Goal: Task Accomplishment & Management: Use online tool/utility

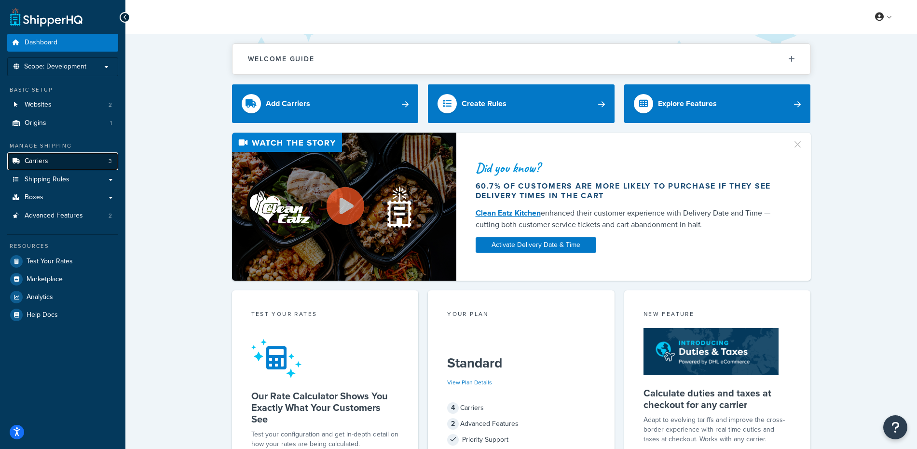
click at [44, 162] on span "Carriers" at bounding box center [37, 161] width 24 height 8
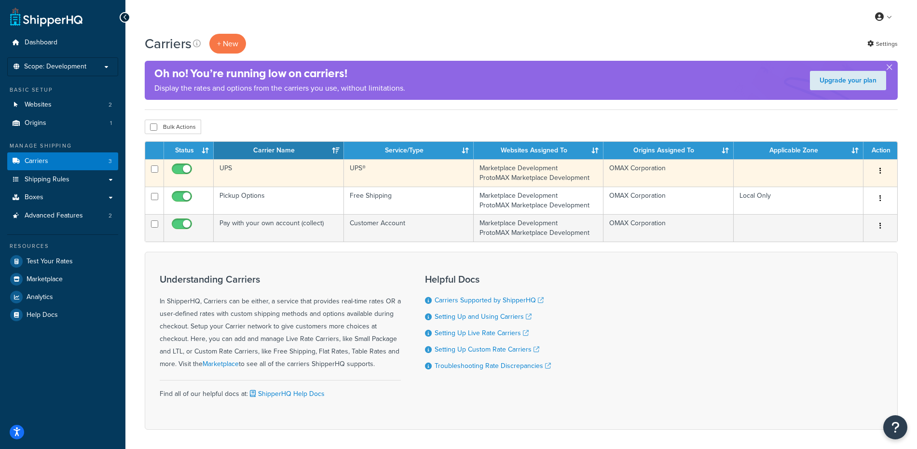
click at [592, 167] on td "Marketplace Development ProtoMAX Marketplace Development" at bounding box center [539, 172] width 130 height 27
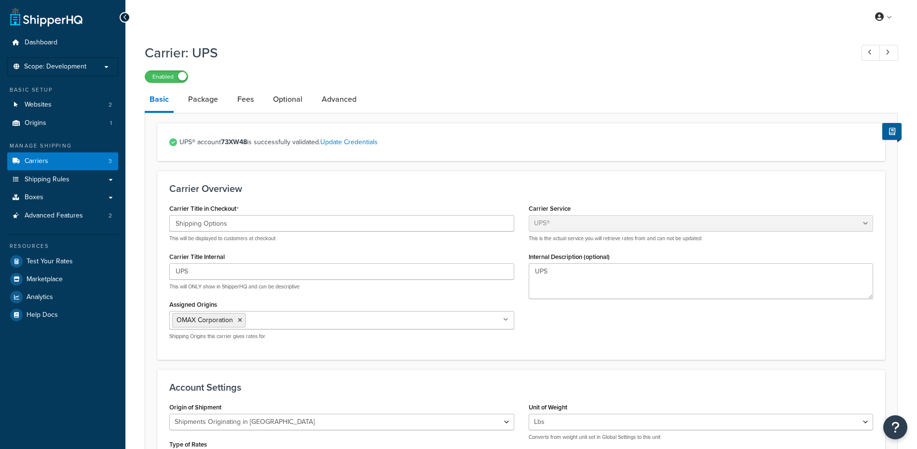
select select "ups"
select select "us"
select select "53"
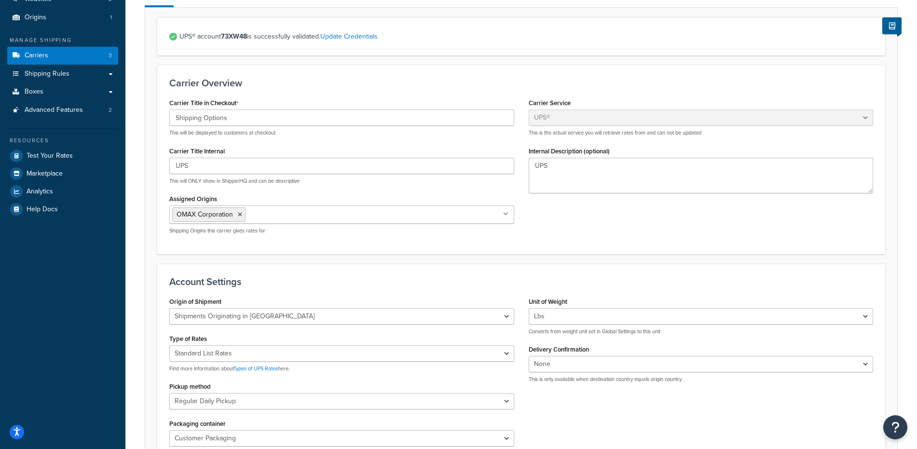
scroll to position [158, 0]
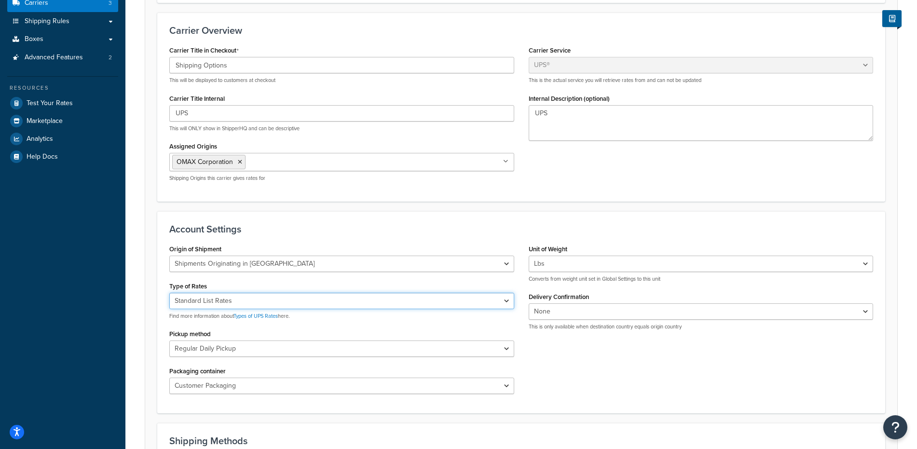
click at [258, 302] on select "Negotiated Rates (Rates Associated with Shipper Number) Daily Rates Retail Rate…" at bounding box center [341, 301] width 345 height 16
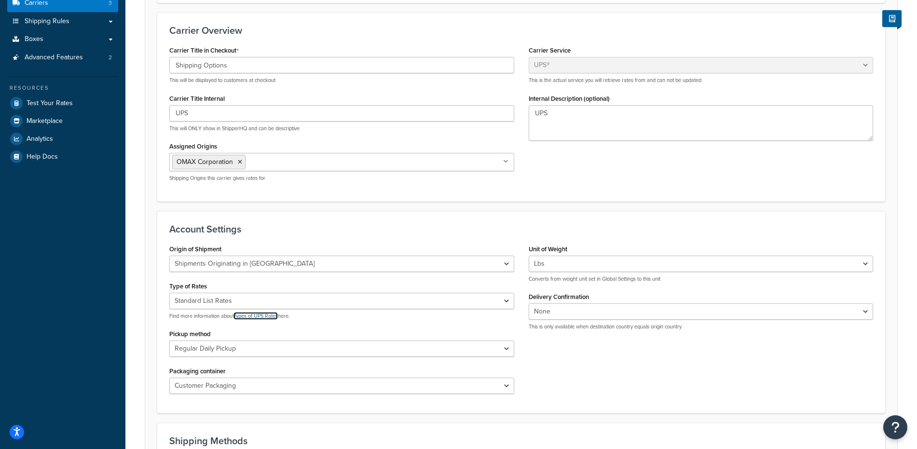
click at [263, 317] on link "Types of UPS Rates" at bounding box center [255, 316] width 44 height 8
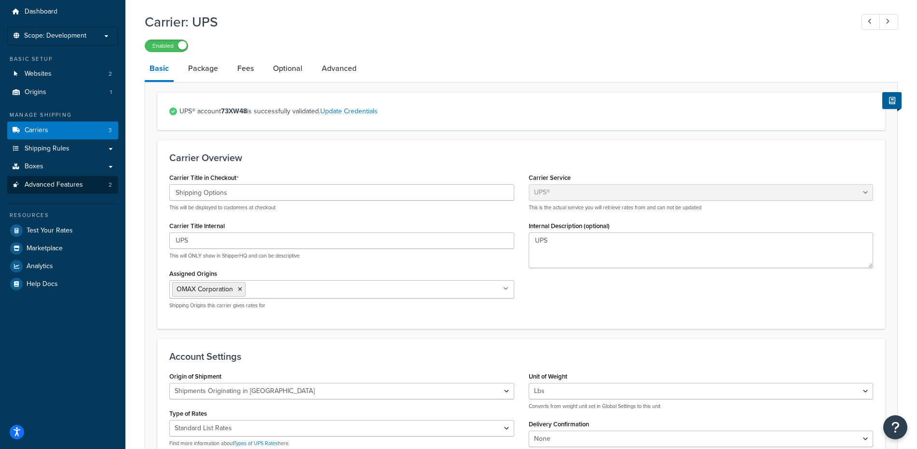
scroll to position [18, 0]
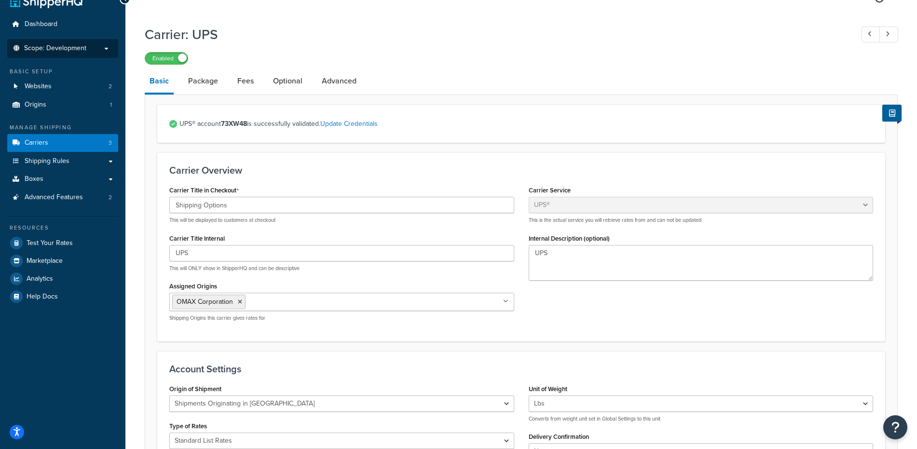
click at [56, 48] on span "Scope: Development" at bounding box center [55, 48] width 62 height 8
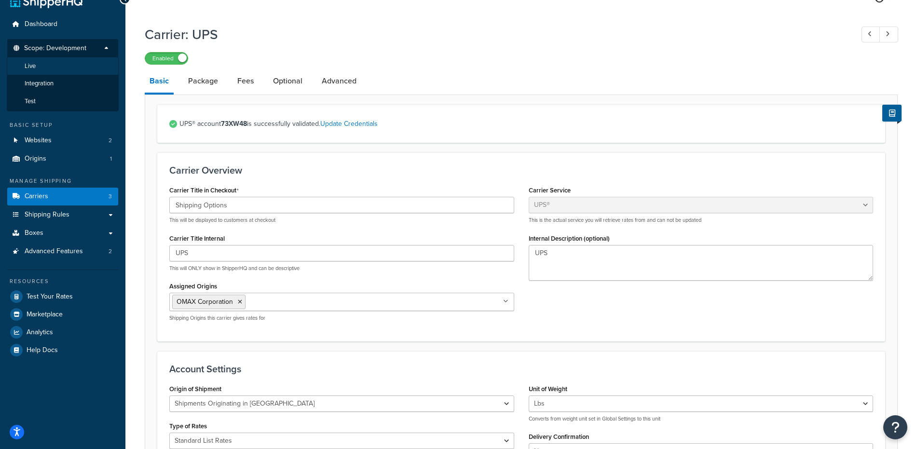
click at [36, 65] on li "Live" at bounding box center [63, 66] width 112 height 18
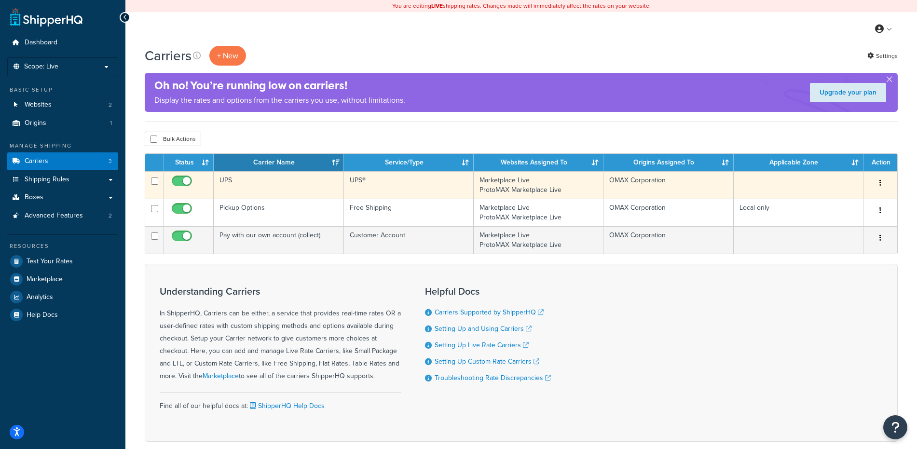
click at [359, 188] on td "UPS®" at bounding box center [409, 184] width 130 height 27
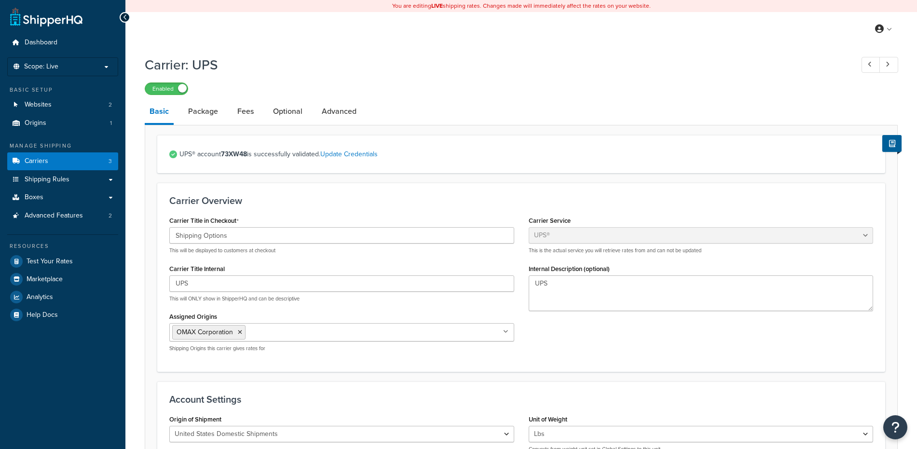
select select "ups"
select select "53"
click at [40, 65] on span "Scope: Live" at bounding box center [41, 67] width 34 height 8
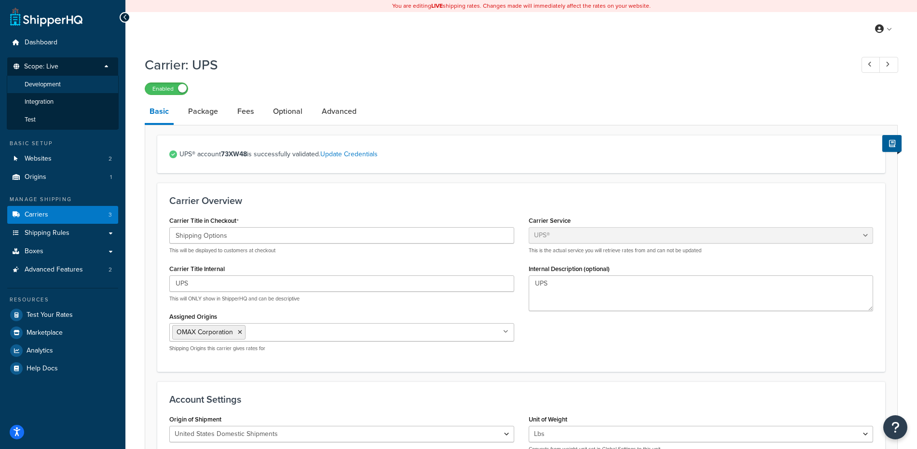
click at [41, 84] on span "Development" at bounding box center [43, 85] width 36 height 8
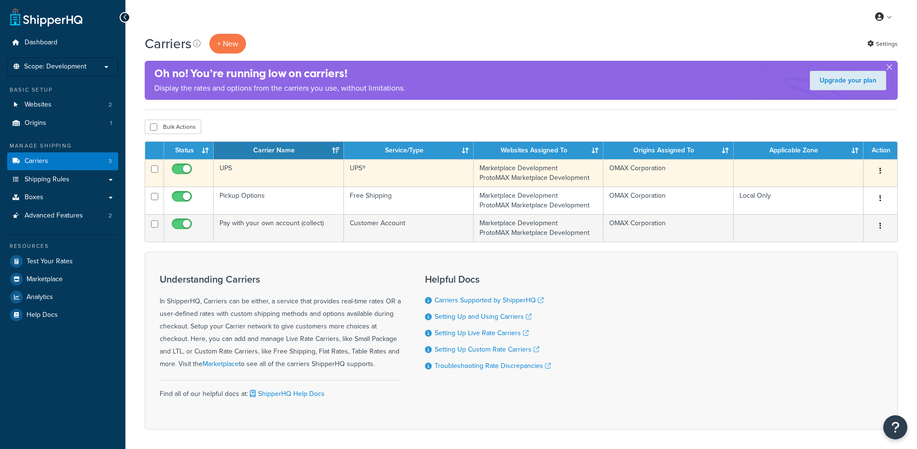
click at [298, 180] on td "UPS" at bounding box center [279, 172] width 130 height 27
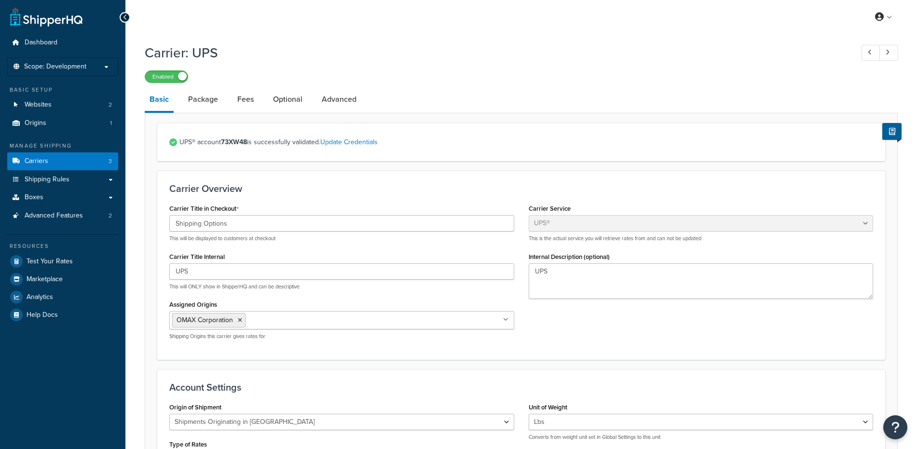
select select "ups"
select select "us"
select select "53"
click at [52, 263] on span "Test Your Rates" at bounding box center [50, 262] width 46 height 8
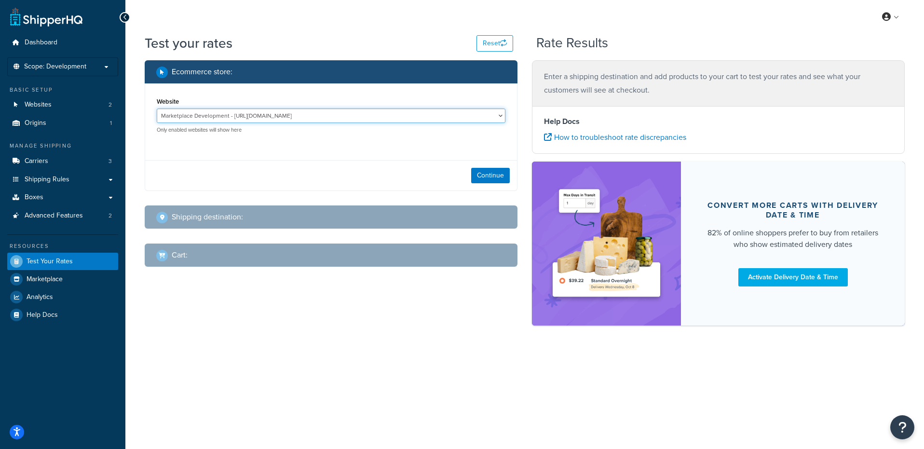
click at [266, 113] on select "Marketplace Development - https://marketplace2.dev.omax.com/ ProtoMAX Marketpla…" at bounding box center [331, 116] width 349 height 14
click at [499, 176] on button "Continue" at bounding box center [490, 175] width 39 height 15
select select "TX"
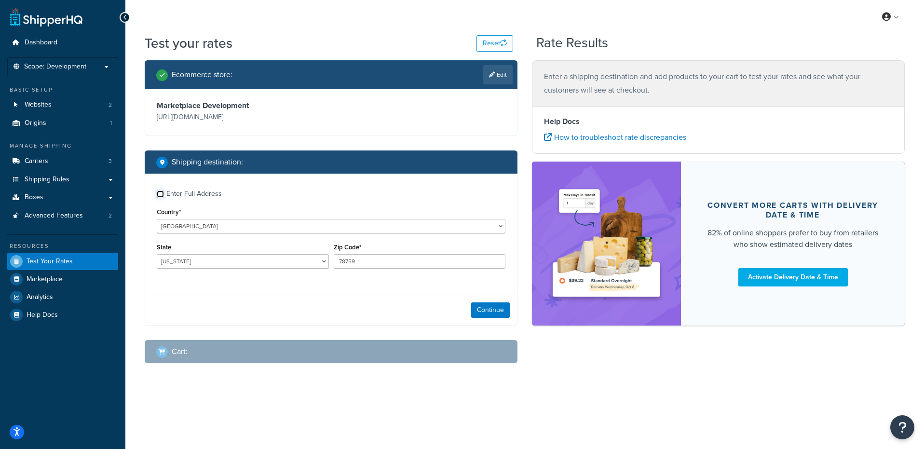
click at [164, 194] on input "Enter Full Address" at bounding box center [160, 194] width 7 height 7
checkbox input "true"
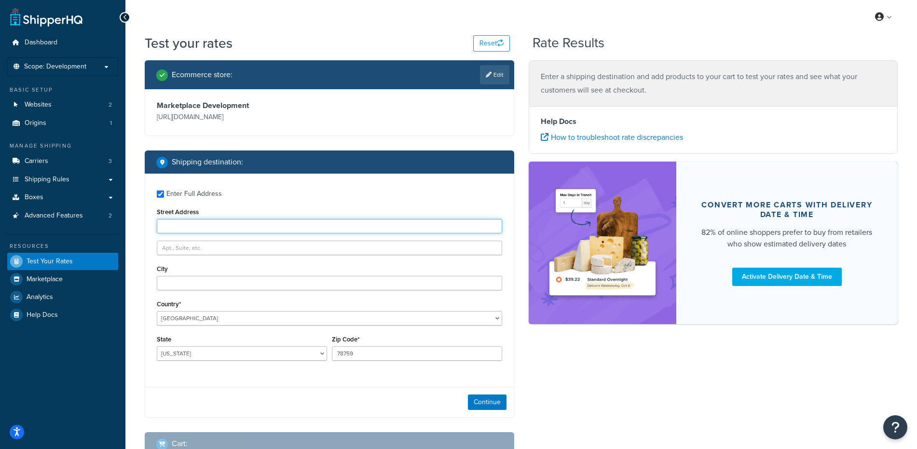
click at [169, 226] on input "Street Address" at bounding box center [329, 226] width 345 height 14
paste input "2555 Technology Blvd"
type input "2555 Technology Blvd"
click at [169, 283] on input "City" at bounding box center [329, 283] width 345 height 14
paste input "Columbus"
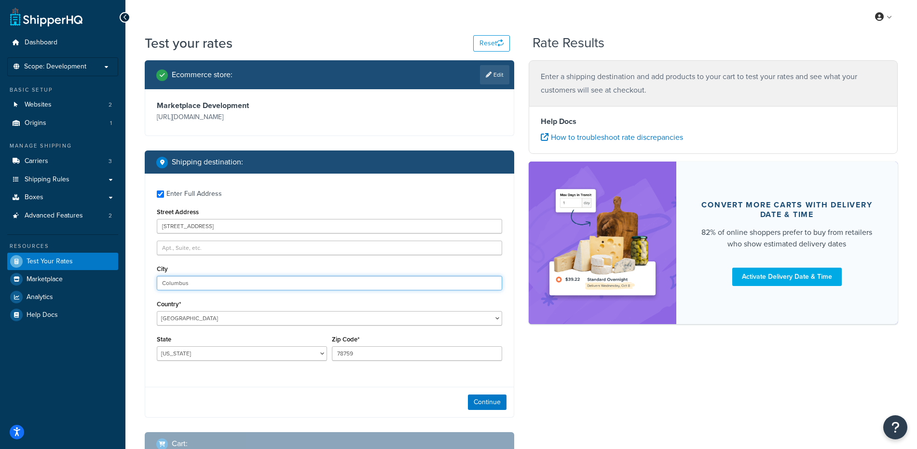
type input "Columbus"
click at [141, 318] on div "Ecommerce store : Edit Marketplace Development https://marketplace2.dev.omax.co…" at bounding box center [329, 265] width 384 height 410
click at [176, 349] on select "Alabama Alaska American Samoa Arizona Arkansas Armed Forces Americas Armed Forc…" at bounding box center [242, 353] width 170 height 14
select select "IN"
click at [157, 347] on select "Alabama Alaska American Samoa Arizona Arkansas Armed Forces Americas Armed Forc…" at bounding box center [242, 353] width 170 height 14
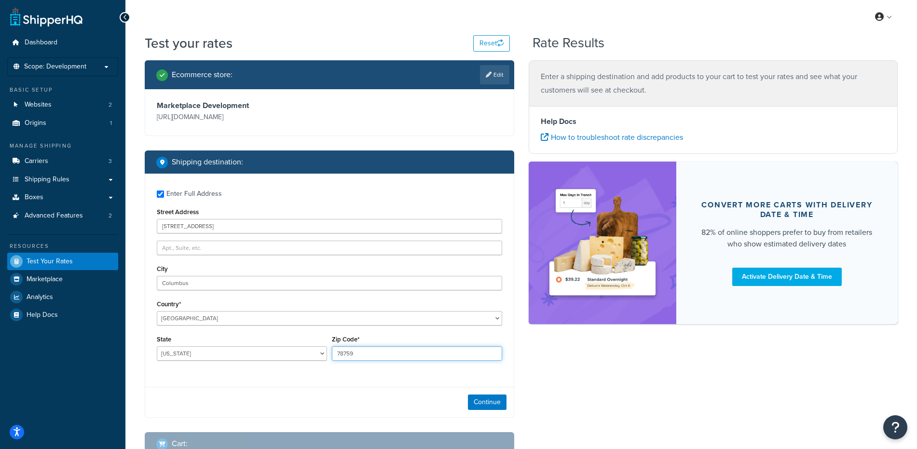
click at [350, 356] on input "78759" at bounding box center [417, 353] width 170 height 14
click at [350, 355] on input "78759" at bounding box center [417, 353] width 170 height 14
paste input "47201-398"
type input "47201-3989"
click at [580, 381] on div "Ecommerce store : Edit Marketplace Development https://marketplace2.dev.omax.co…" at bounding box center [520, 265] width 767 height 410
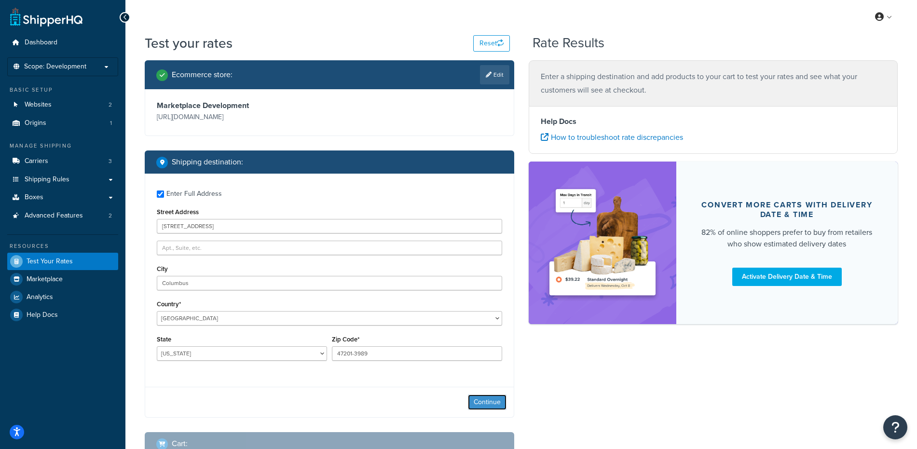
click at [493, 400] on button "Continue" at bounding box center [487, 402] width 39 height 15
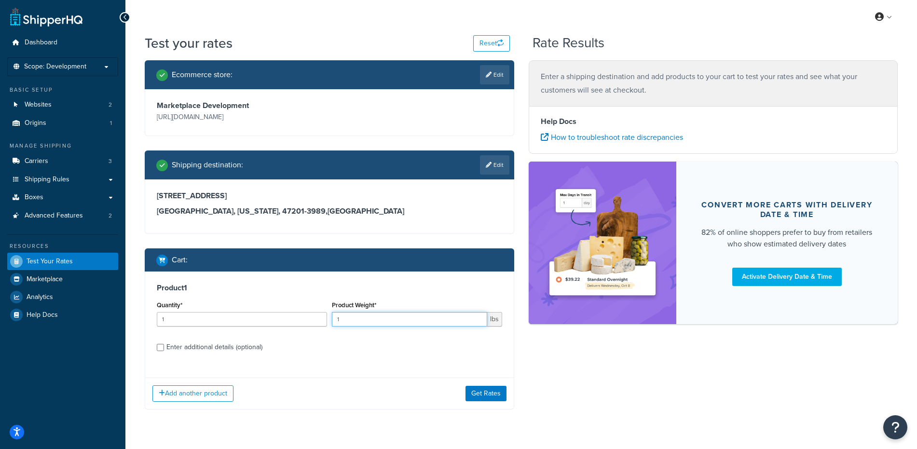
drag, startPoint x: 348, startPoint y: 320, endPoint x: 334, endPoint y: 321, distance: 14.5
click at [334, 321] on input "1" at bounding box center [409, 319] width 155 height 14
type input "2.45"
click at [161, 346] on input "Enter additional details (optional)" at bounding box center [160, 347] width 7 height 7
checkbox input "true"
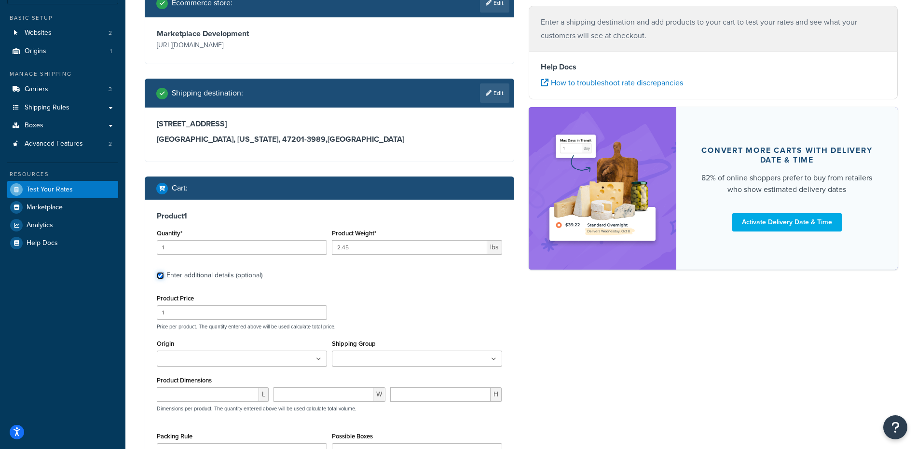
scroll to position [113, 0]
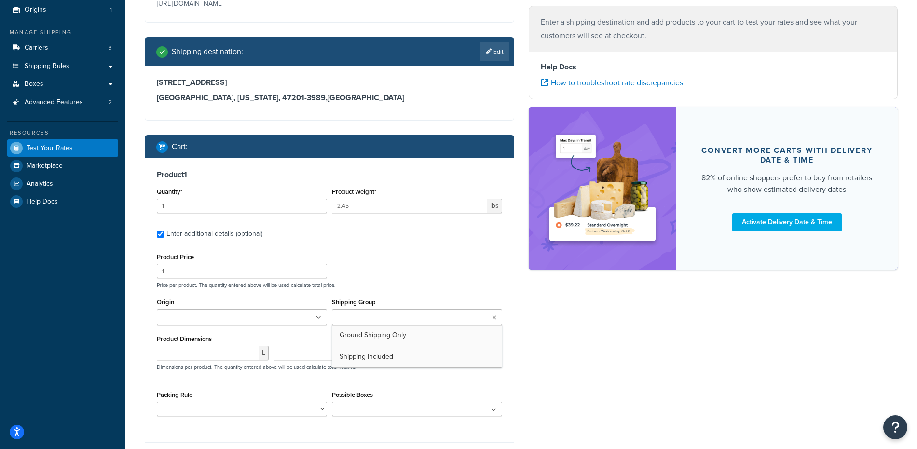
click at [356, 315] on input "Shipping Group" at bounding box center [377, 318] width 85 height 11
click at [399, 271] on div "Product Price 1 Price per product. The quantity entered above will be used calc…" at bounding box center [329, 269] width 350 height 38
click at [176, 355] on input "number" at bounding box center [208, 353] width 102 height 14
type input "6"
click at [303, 356] on input "number" at bounding box center [324, 353] width 100 height 14
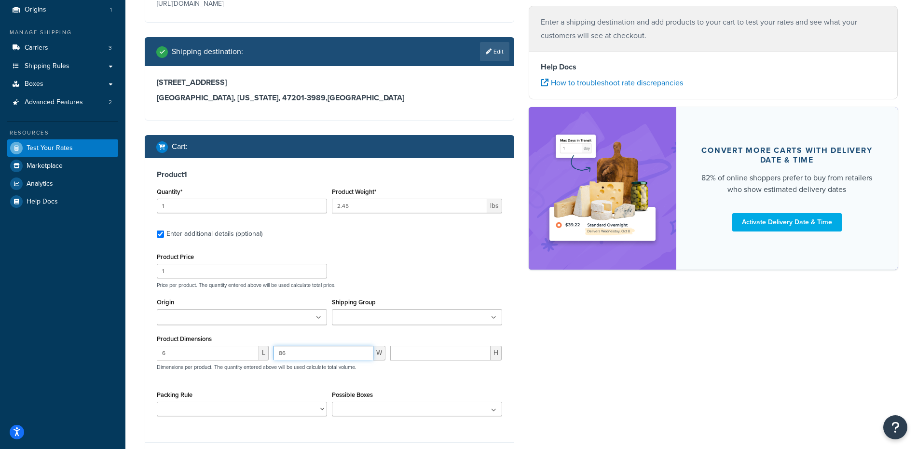
type input "86"
click at [409, 353] on input "number" at bounding box center [440, 353] width 101 height 14
type input "6"
click at [385, 383] on div "Product Price 1 Price per product. The quantity entered above will be used calc…" at bounding box center [329, 336] width 345 height 173
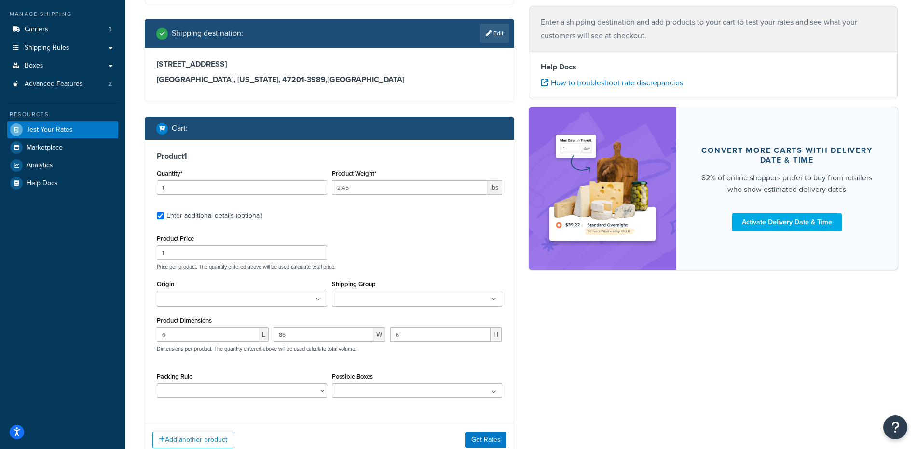
scroll to position [164, 0]
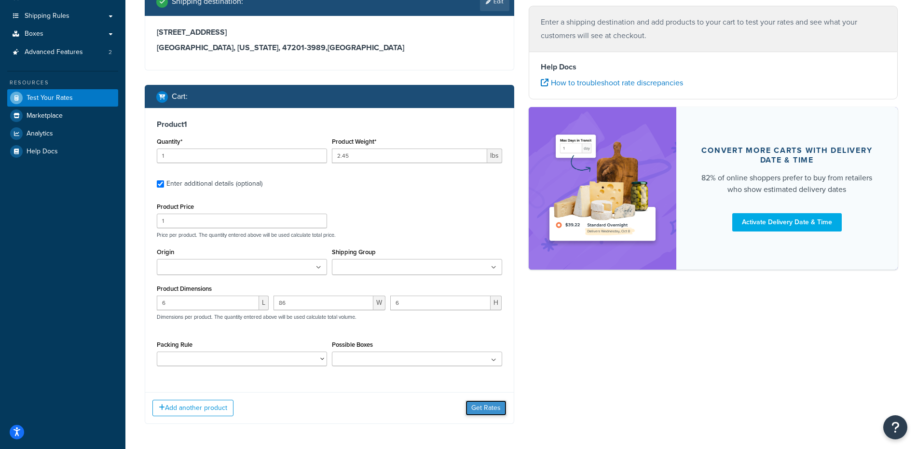
click at [485, 409] on button "Get Rates" at bounding box center [485, 407] width 41 height 15
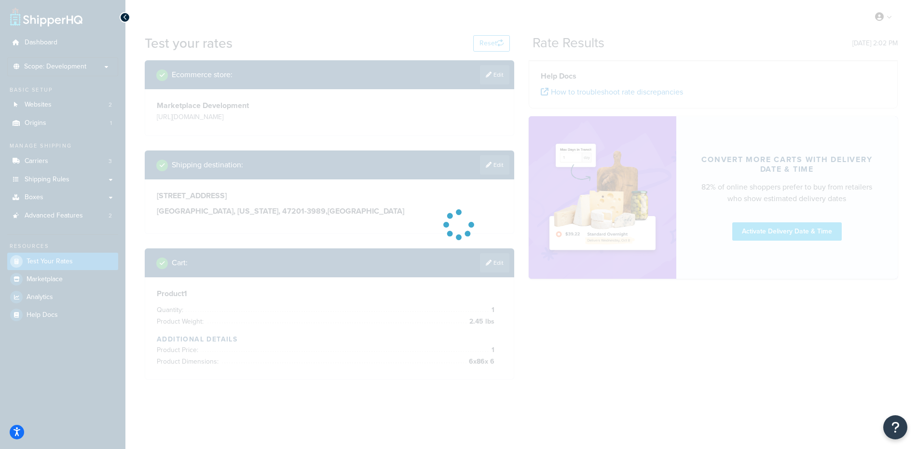
scroll to position [0, 0]
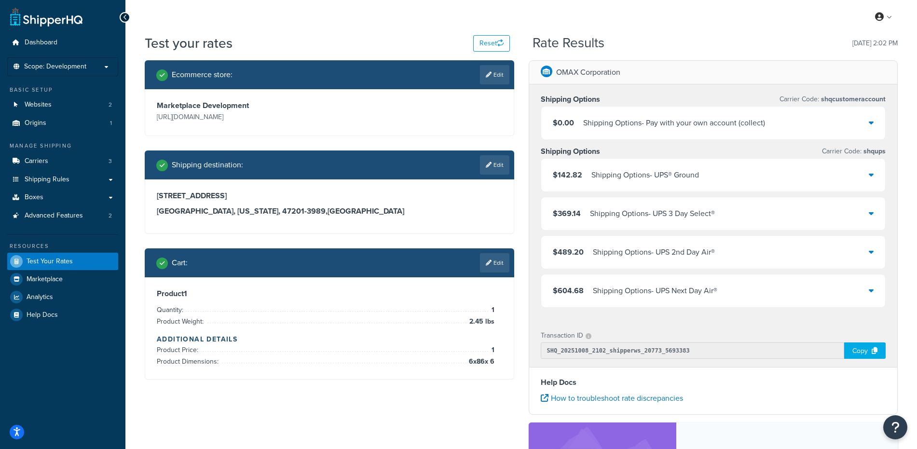
click at [596, 174] on div "Shipping Options - UPS® Ground" at bounding box center [645, 175] width 108 height 14
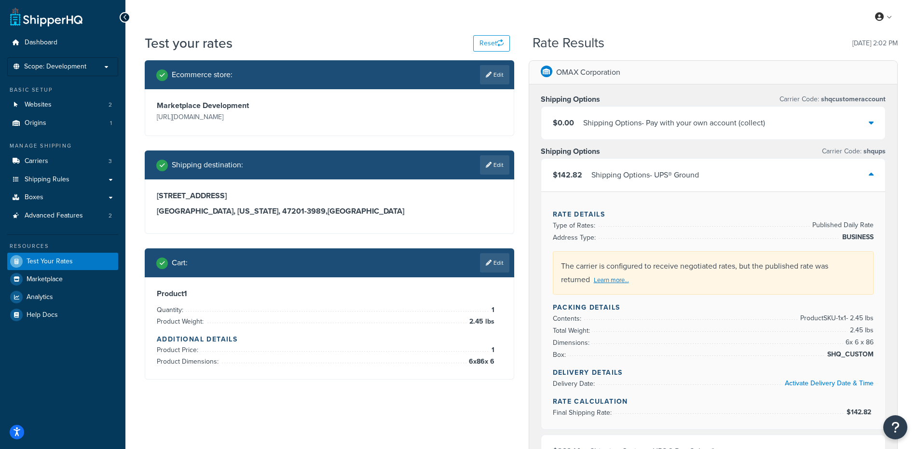
click at [593, 173] on div "Shipping Options - UPS® Ground" at bounding box center [645, 175] width 108 height 14
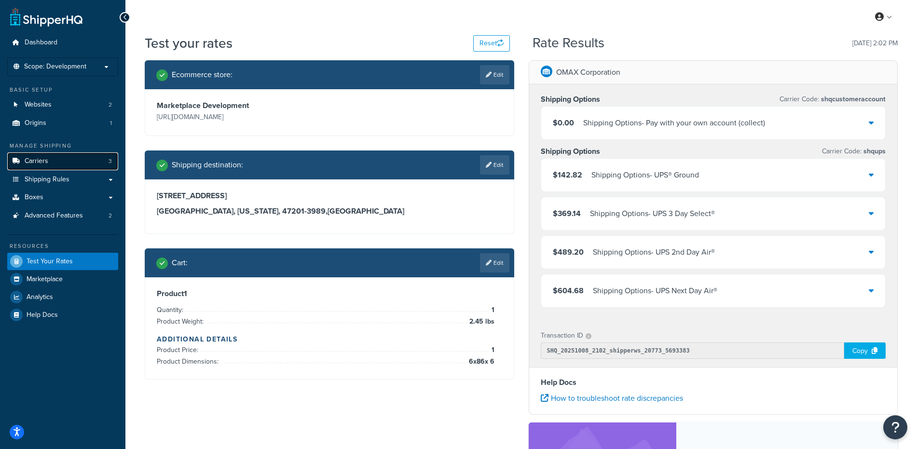
click at [41, 162] on span "Carriers" at bounding box center [37, 161] width 24 height 8
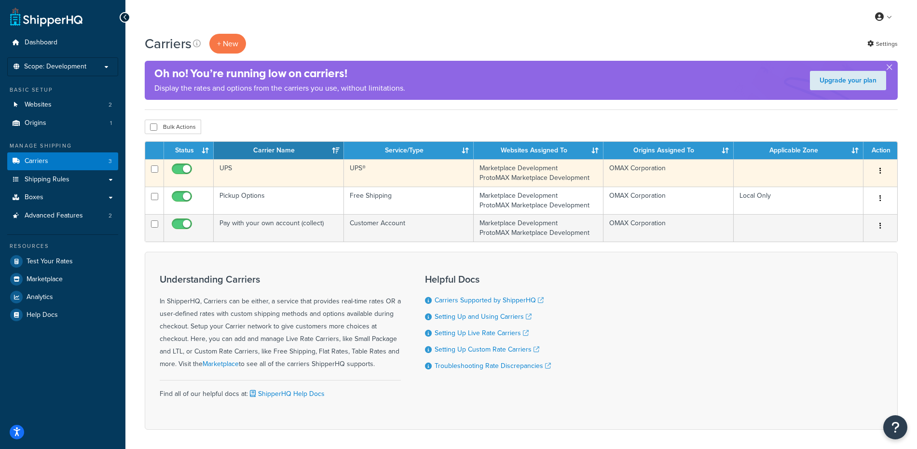
click at [460, 173] on td "UPS®" at bounding box center [409, 172] width 130 height 27
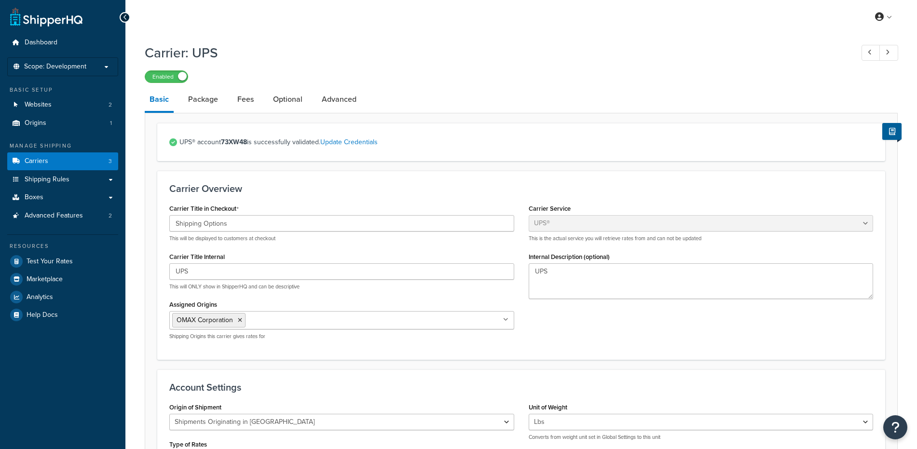
select select "ups"
select select "us"
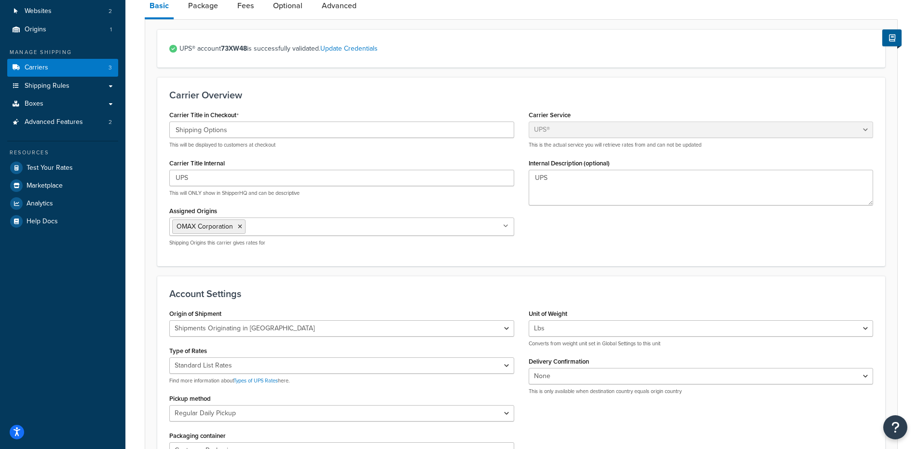
scroll to position [199, 0]
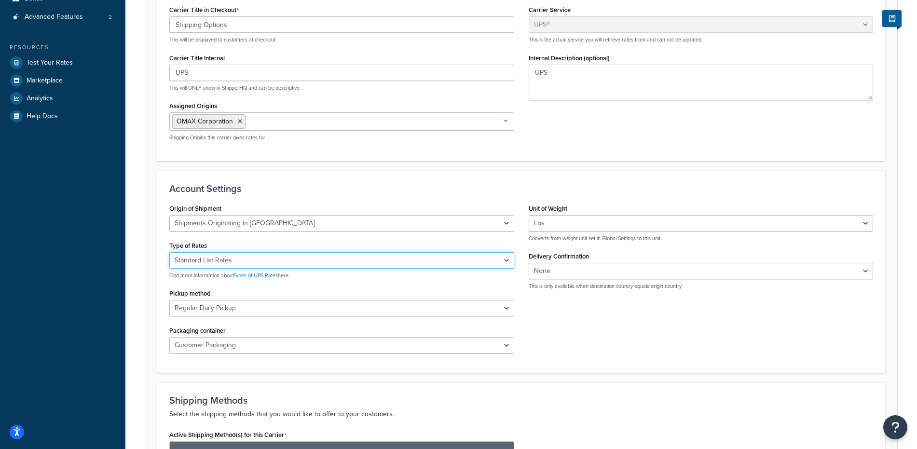
click at [362, 256] on select "Negotiated Rates (Rates Associated with Shipper Number) Daily Rates Retail Rate…" at bounding box center [341, 260] width 345 height 16
select select "00"
click at [169, 253] on select "Negotiated Rates (Rates Associated with Shipper Number) Daily Rates Retail Rate…" at bounding box center [341, 260] width 345 height 16
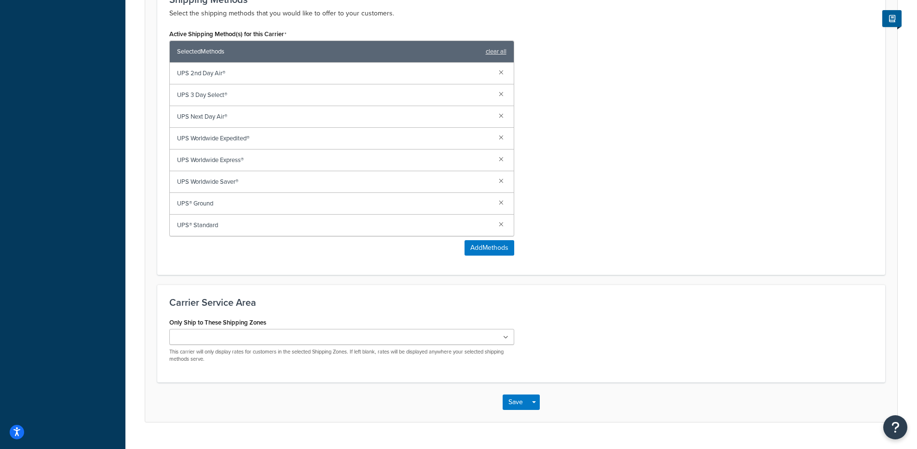
scroll to position [622, 0]
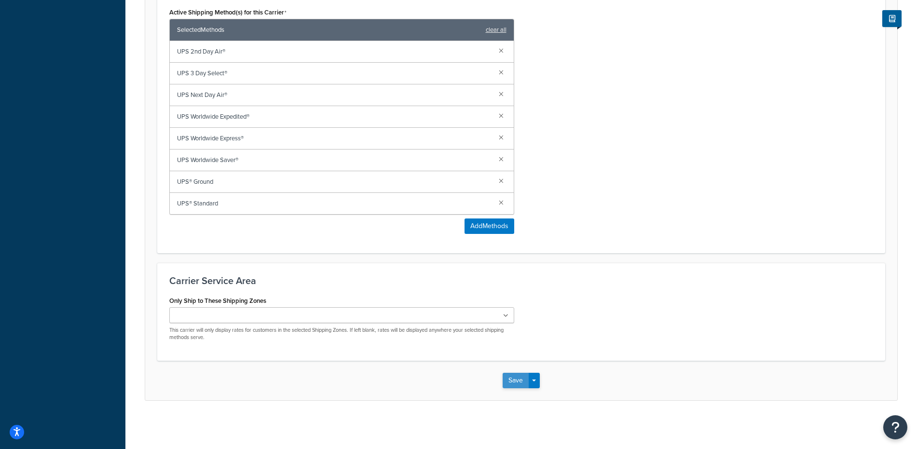
click at [520, 383] on button "Save" at bounding box center [516, 380] width 26 height 15
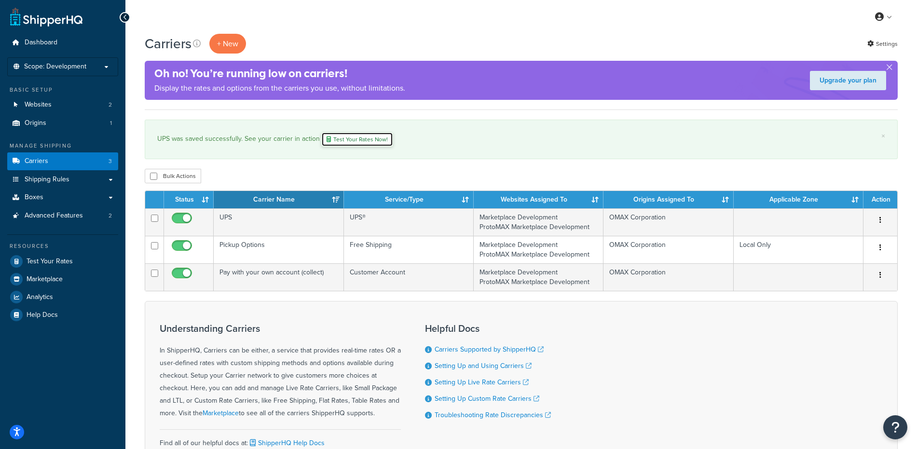
click at [364, 137] on link "Test Your Rates Now!" at bounding box center [357, 139] width 72 height 14
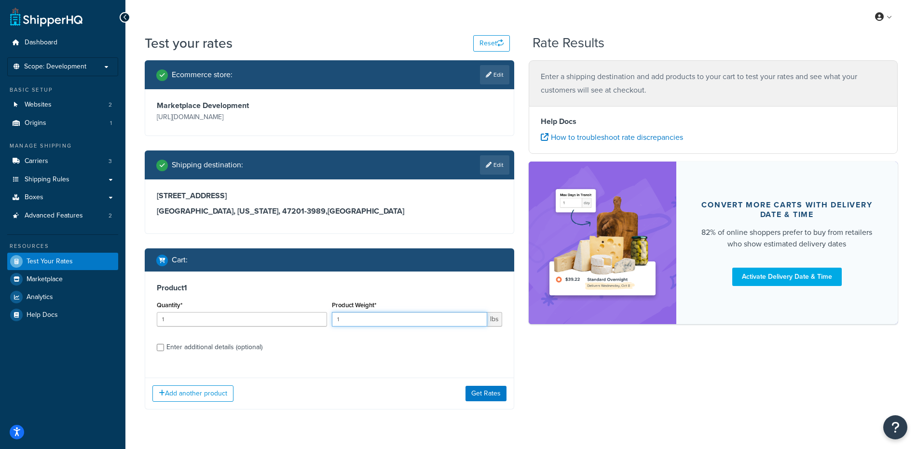
drag, startPoint x: 351, startPoint y: 321, endPoint x: 328, endPoint y: 320, distance: 23.2
click at [328, 321] on div "Quantity* 1 Product Weight* 1 lbs" at bounding box center [329, 316] width 350 height 35
type input "2.45"
click at [480, 394] on button "Get Rates" at bounding box center [485, 393] width 41 height 15
click at [480, 394] on div "Add another product Get Rates" at bounding box center [329, 393] width 369 height 31
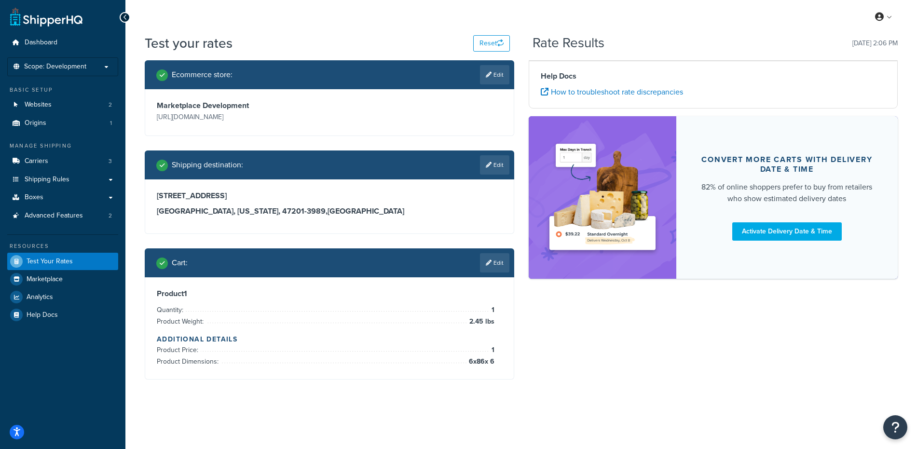
click at [480, 379] on div at bounding box center [329, 379] width 369 height 0
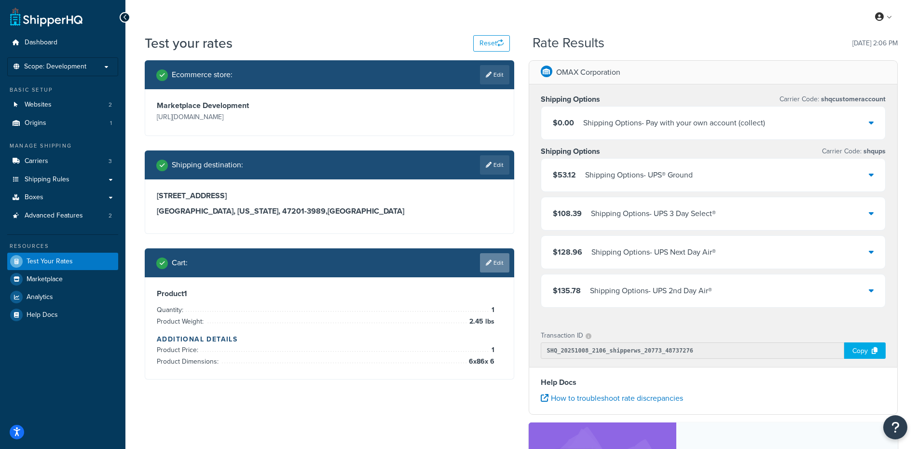
click at [496, 262] on link "Edit" at bounding box center [494, 262] width 29 height 19
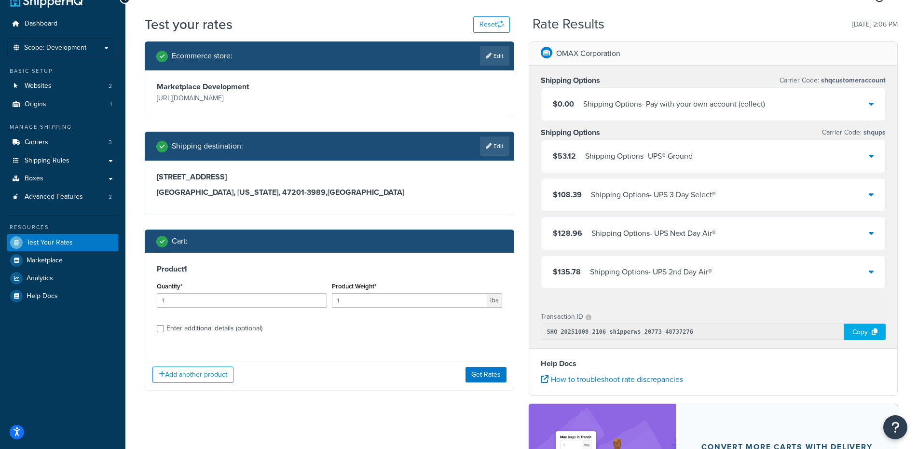
scroll to position [36, 0]
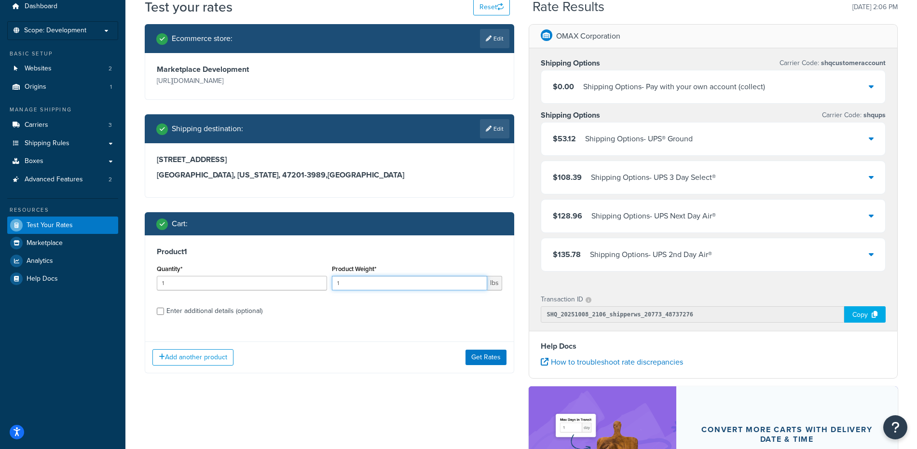
drag, startPoint x: 346, startPoint y: 282, endPoint x: 332, endPoint y: 282, distance: 14.0
click at [333, 282] on input "1" at bounding box center [409, 283] width 155 height 14
type input "2.6"
click at [495, 131] on link "Edit" at bounding box center [494, 128] width 29 height 19
select select "IN"
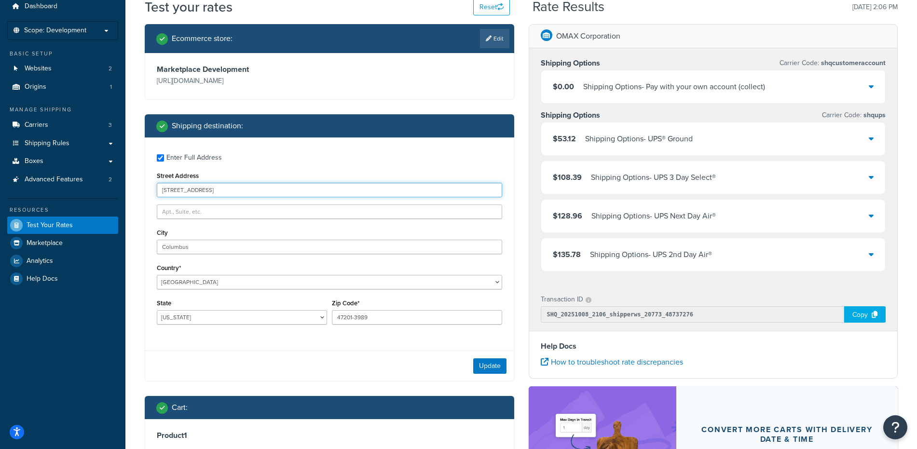
click at [215, 193] on input "[STREET_ADDRESS]" at bounding box center [329, 190] width 345 height 14
drag, startPoint x: 237, startPoint y: 190, endPoint x: 139, endPoint y: 189, distance: 97.9
click at [139, 189] on div "Ecommerce store : Edit Marketplace Development [URL][DOMAIN_NAME] Shipping dest…" at bounding box center [329, 297] width 384 height 547
paste input "[STREET_ADDRESS]"
type input "[STREET_ADDRESS]"
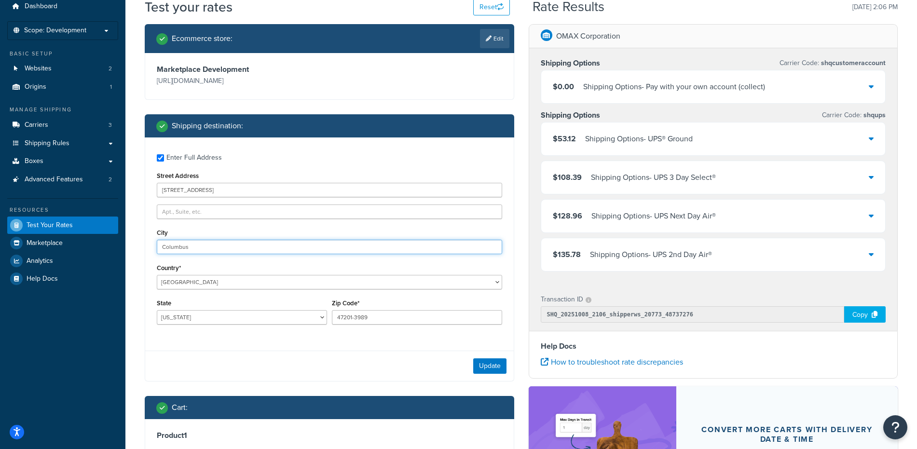
click at [188, 246] on input "Columbus" at bounding box center [329, 247] width 345 height 14
click at [179, 249] on input "Columbus" at bounding box center [329, 247] width 345 height 14
paste input "[PERSON_NAME]"
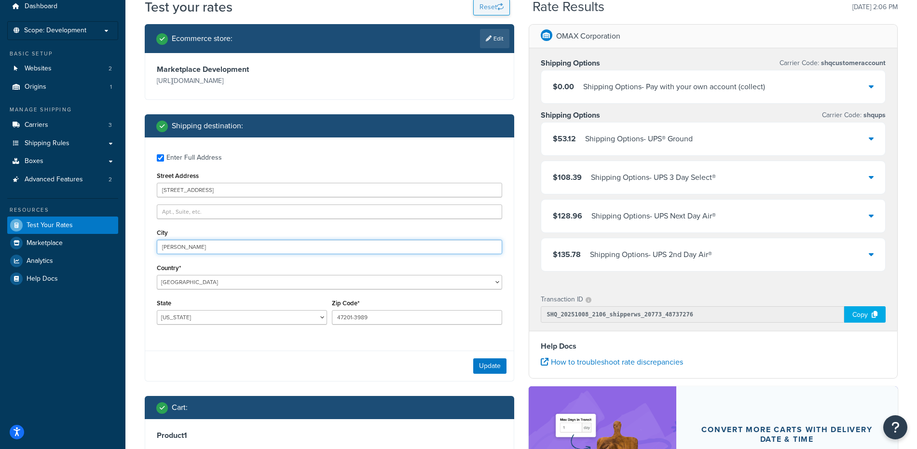
type input "[PERSON_NAME]"
click at [196, 317] on select "[US_STATE] [US_STATE] [US_STATE] [US_STATE] [US_STATE] Armed Forces Americas Ar…" at bounding box center [242, 317] width 170 height 14
select select "NE"
click at [157, 311] on select "[US_STATE] [US_STATE] [US_STATE] [US_STATE] [US_STATE] Armed Forces Americas Ar…" at bounding box center [242, 317] width 170 height 14
drag, startPoint x: 369, startPoint y: 319, endPoint x: 330, endPoint y: 317, distance: 38.6
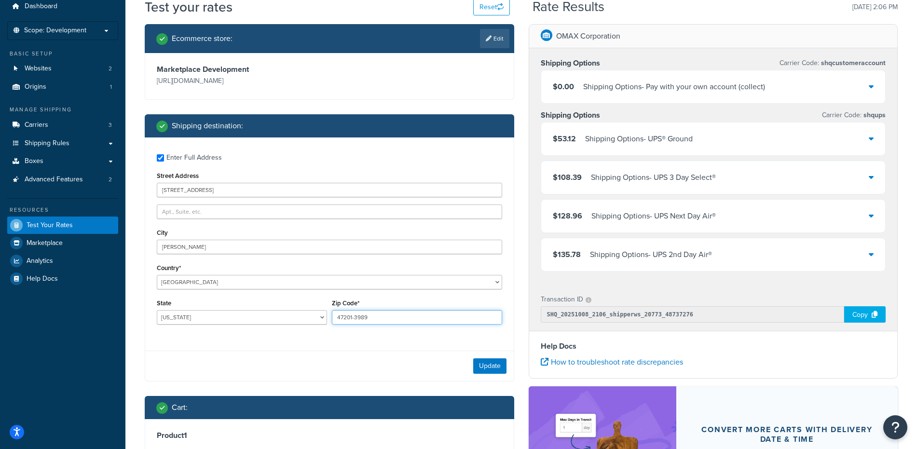
click at [330, 317] on div "Zip Code* 47201-3989" at bounding box center [416, 314] width 175 height 35
paste input "69357"
type input "69357"
click at [436, 294] on div "Enter Full Address Street Address [STREET_ADDRESS][PERSON_NAME] [GEOGRAPHIC_DAT…" at bounding box center [329, 240] width 369 height 206
click at [490, 363] on button "Update" at bounding box center [489, 365] width 33 height 15
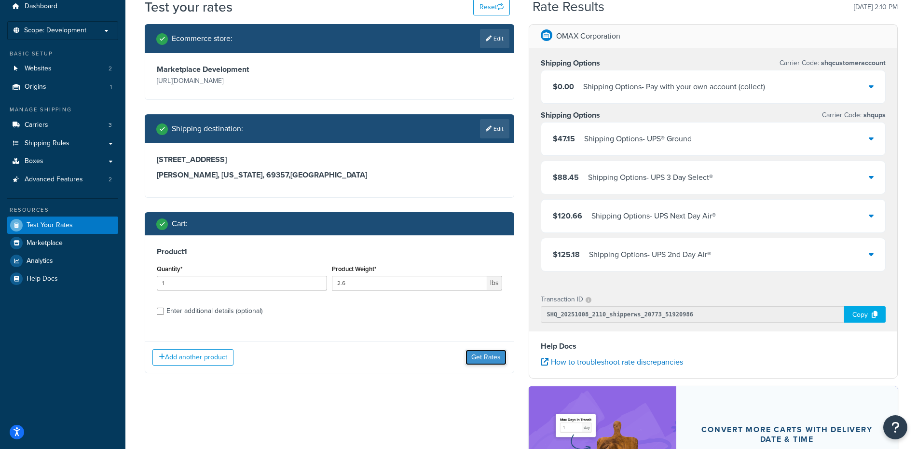
click at [483, 356] on button "Get Rates" at bounding box center [485, 357] width 41 height 15
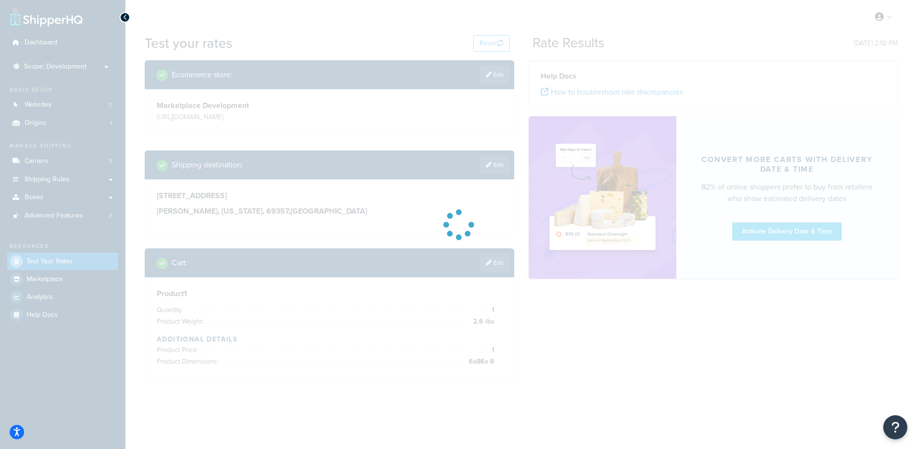
scroll to position [0, 0]
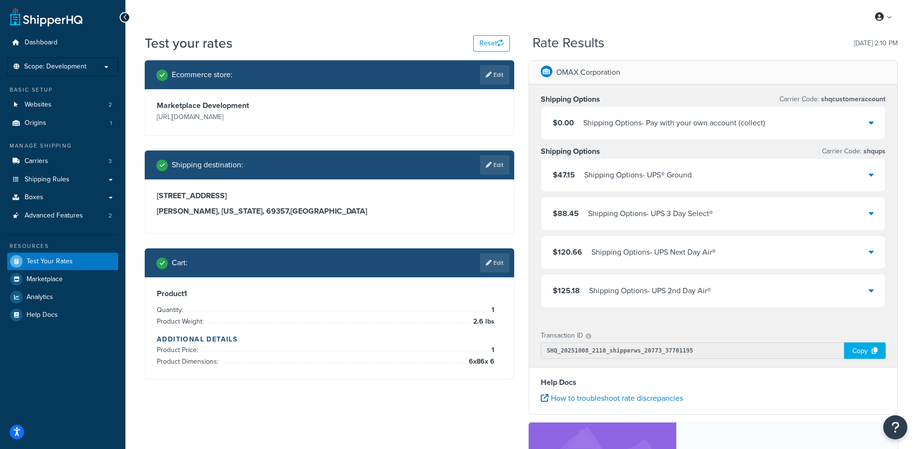
click at [430, 353] on li "Product Price: 1" at bounding box center [326, 350] width 338 height 12
click at [502, 266] on link "Edit" at bounding box center [494, 262] width 29 height 19
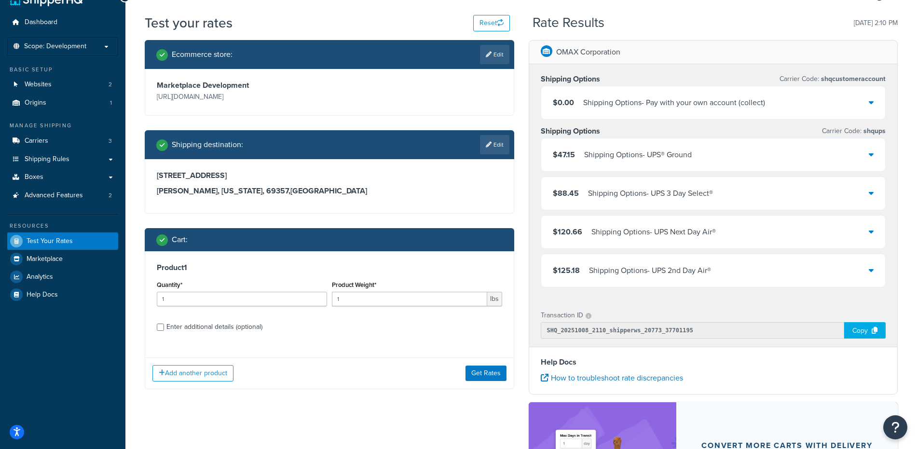
scroll to position [46, 0]
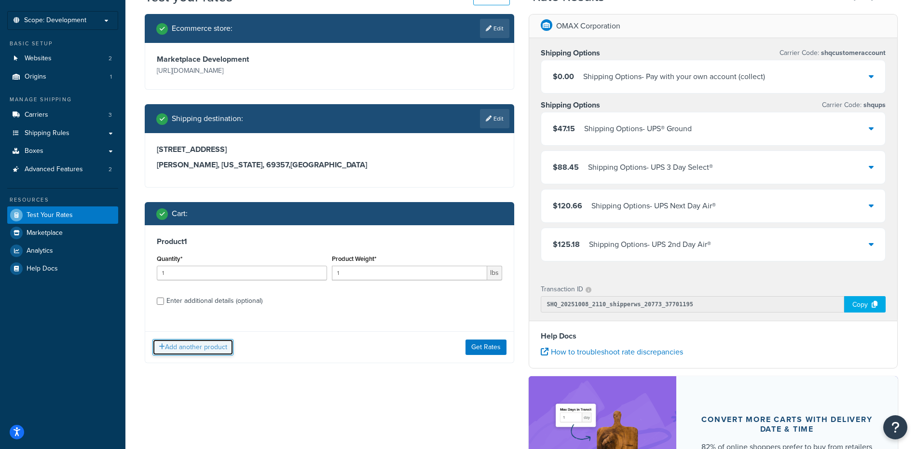
click at [211, 350] on button "Add another product" at bounding box center [192, 347] width 81 height 16
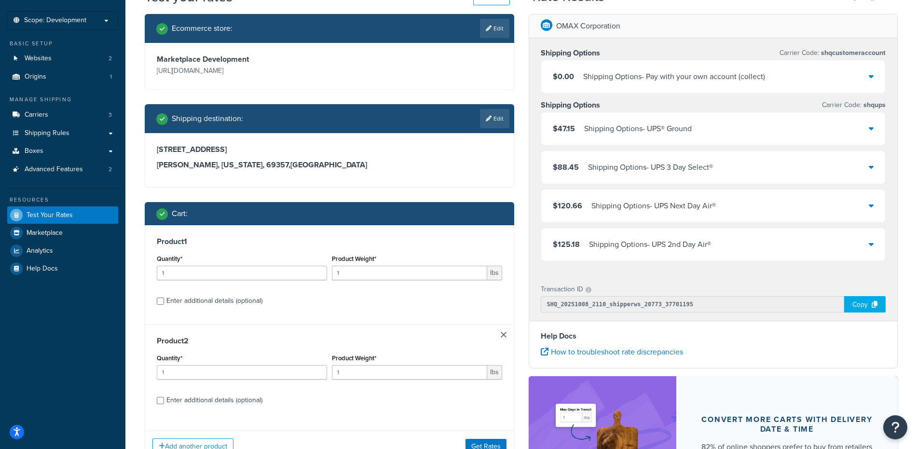
click at [505, 333] on link at bounding box center [504, 335] width 6 height 6
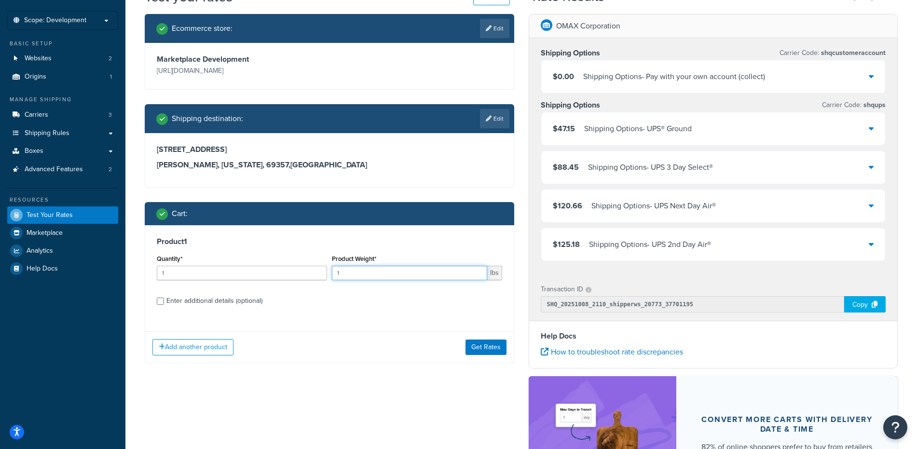
click at [347, 274] on input "1" at bounding box center [409, 273] width 155 height 14
type input "2.6"
click at [196, 302] on div "Enter additional details (optional)" at bounding box center [214, 301] width 96 height 14
click at [164, 302] on input "Enter additional details (optional)" at bounding box center [160, 301] width 7 height 7
checkbox input "true"
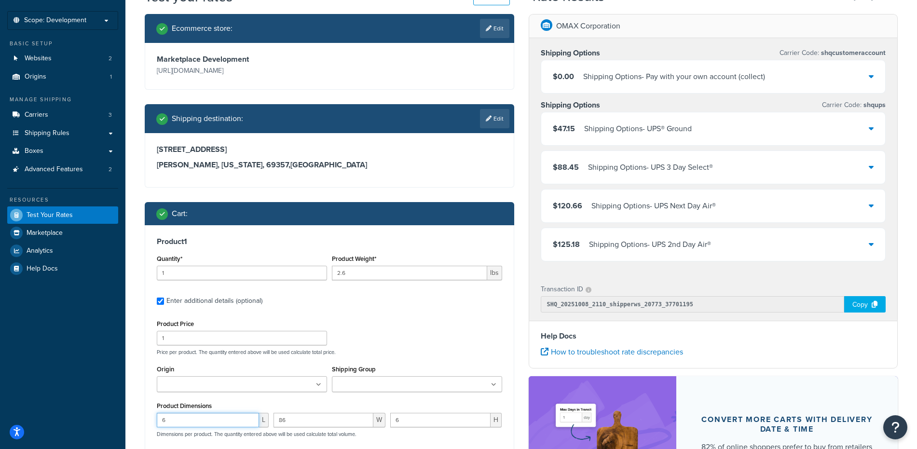
drag, startPoint x: 189, startPoint y: 423, endPoint x: 155, endPoint y: 419, distance: 33.5
click at [155, 419] on div "6 L" at bounding box center [212, 424] width 117 height 22
type input "3"
click at [298, 422] on input "86" at bounding box center [324, 420] width 100 height 14
drag, startPoint x: 312, startPoint y: 415, endPoint x: 271, endPoint y: 414, distance: 41.5
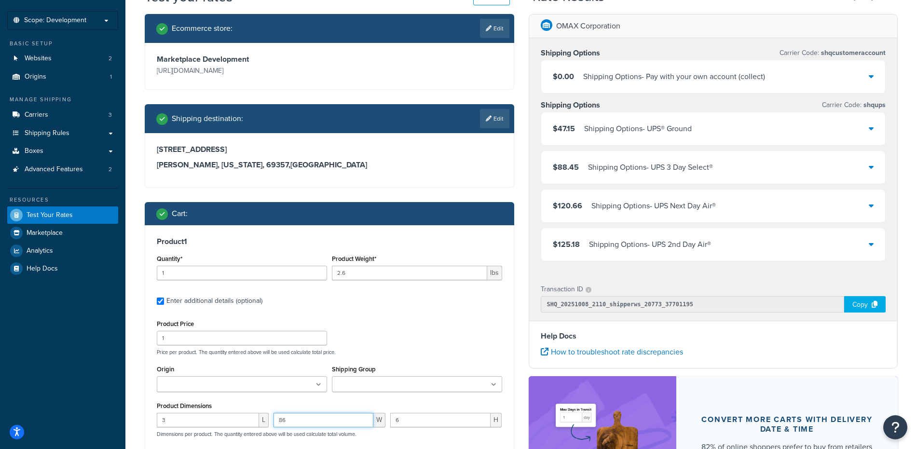
click at [271, 414] on div "86 W" at bounding box center [329, 424] width 117 height 22
drag, startPoint x: 271, startPoint y: 414, endPoint x: 300, endPoint y: 422, distance: 30.4
click at [278, 415] on div "86 W" at bounding box center [329, 424] width 117 height 22
click at [301, 423] on input "86" at bounding box center [324, 420] width 100 height 14
click at [301, 422] on input "86" at bounding box center [324, 420] width 100 height 14
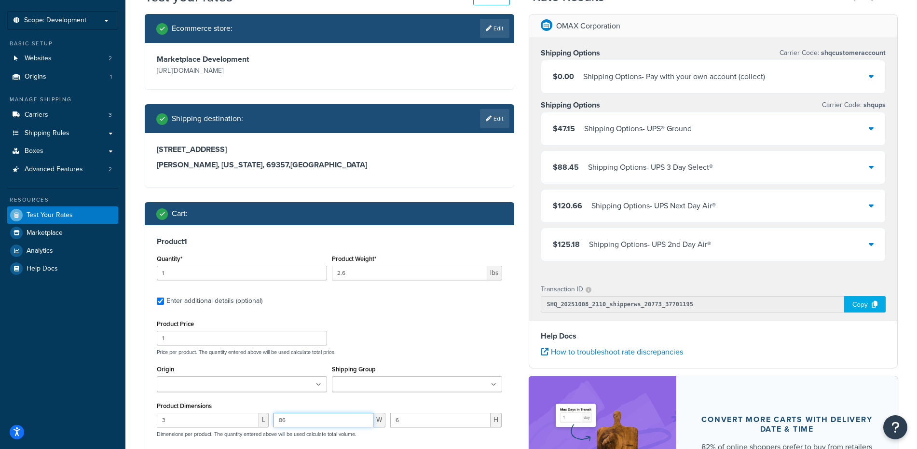
drag, startPoint x: 311, startPoint y: 422, endPoint x: 280, endPoint y: 421, distance: 30.9
click at [280, 421] on input "86" at bounding box center [324, 420] width 100 height 14
type input "10"
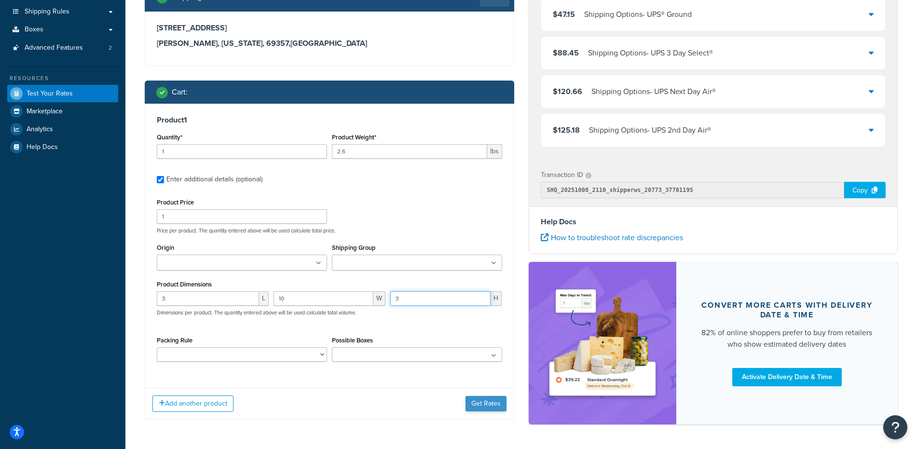
type input "3"
click at [496, 405] on button "Get Rates" at bounding box center [485, 403] width 41 height 15
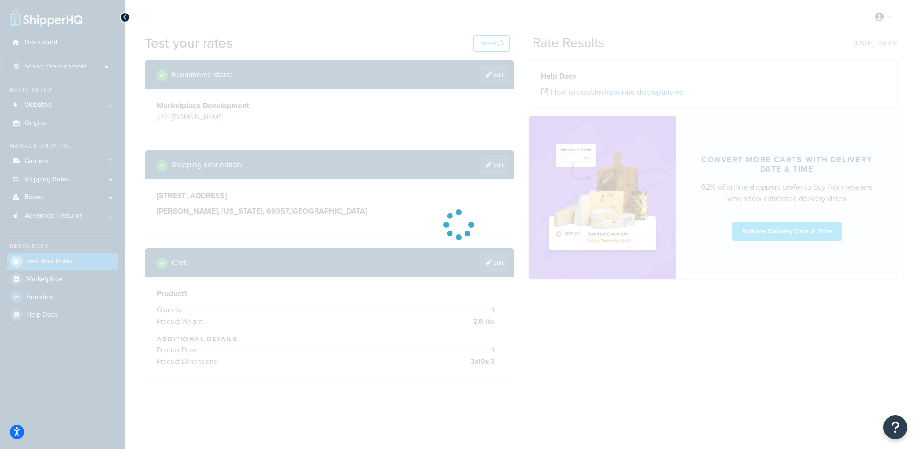
scroll to position [0, 0]
